Goal: Check status

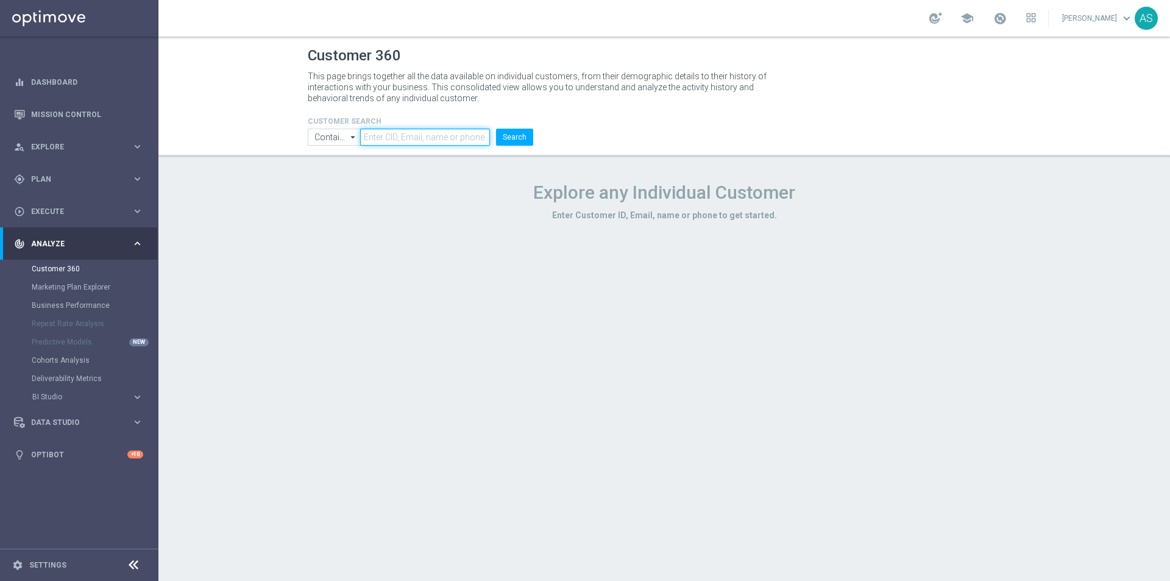
click at [428, 137] on input "text" at bounding box center [425, 137] width 130 height 17
paste input "2744303"
type input "2744303"
click at [526, 142] on button "Search" at bounding box center [514, 137] width 37 height 17
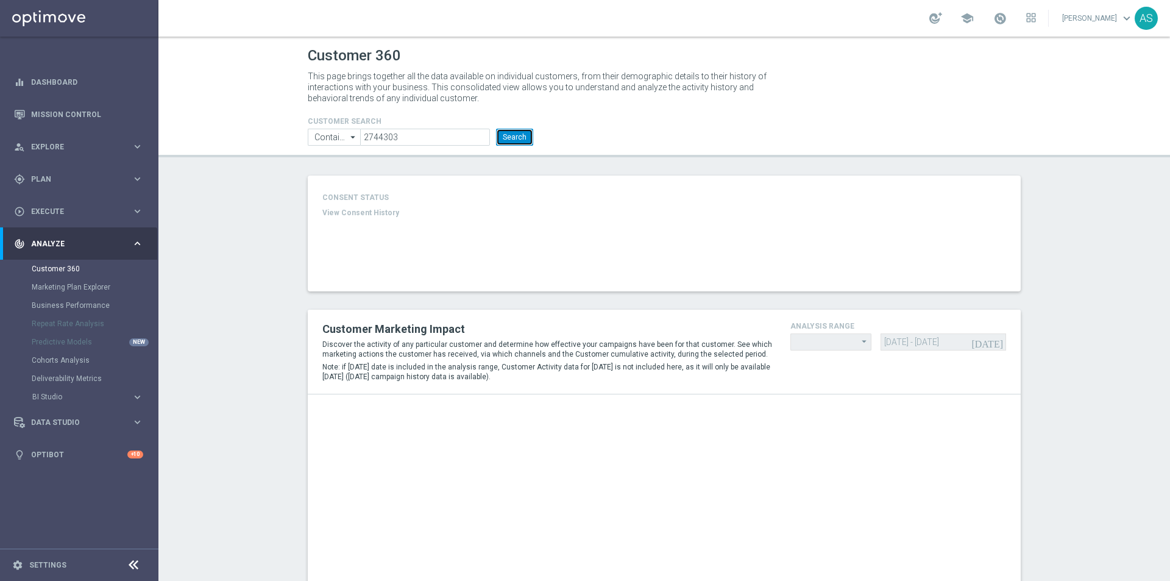
type input "Last 30 days"
type input "Deposit Amount"
type input "Last 30 days"
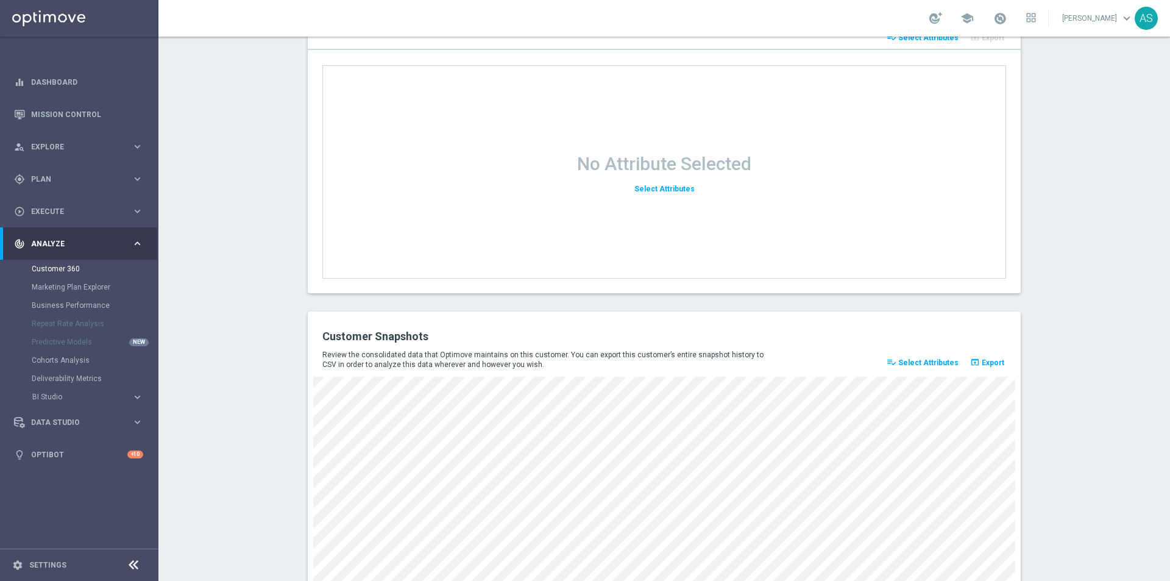
scroll to position [1538, 0]
